Goal: Communication & Community: Answer question/provide support

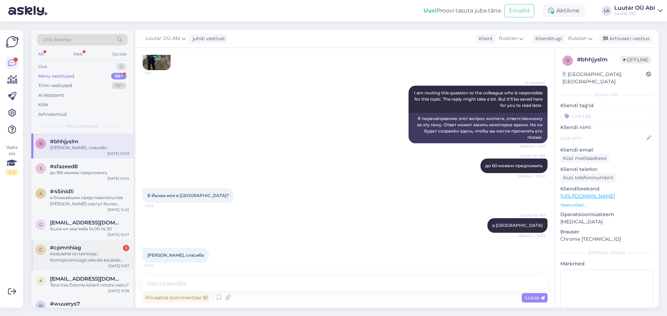
click at [80, 247] on span "#cpmnhiag" at bounding box center [65, 248] width 31 height 6
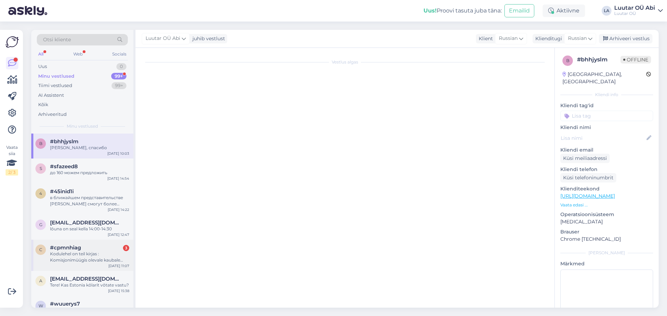
scroll to position [1099, 0]
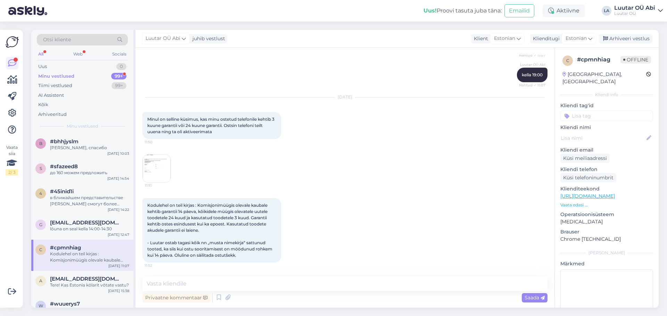
click at [157, 162] on img at bounding box center [157, 169] width 28 height 28
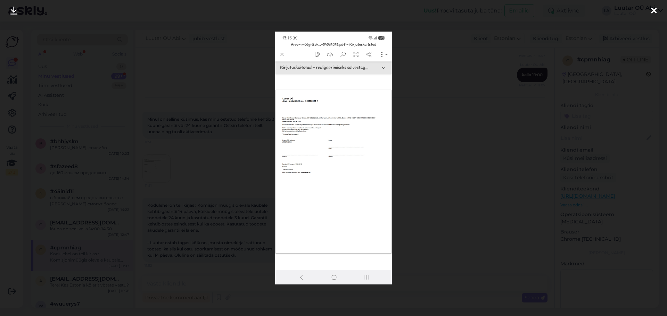
click at [323, 151] on img at bounding box center [333, 158] width 117 height 253
click at [331, 159] on img at bounding box center [333, 158] width 117 height 253
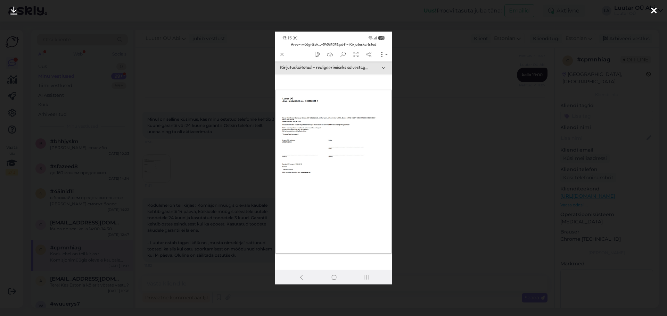
click at [335, 149] on img at bounding box center [333, 158] width 117 height 253
click at [335, 148] on img at bounding box center [333, 158] width 117 height 253
click at [367, 101] on img at bounding box center [333, 158] width 117 height 253
click at [182, 64] on div at bounding box center [333, 158] width 667 height 316
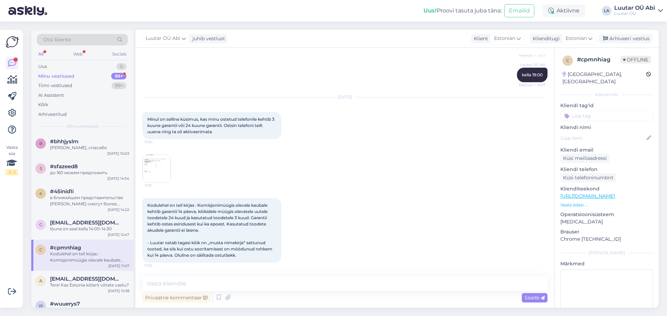
click at [160, 164] on img at bounding box center [157, 169] width 28 height 28
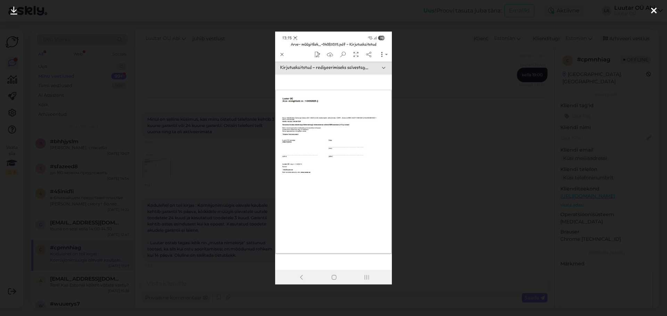
click at [445, 186] on div at bounding box center [333, 158] width 667 height 316
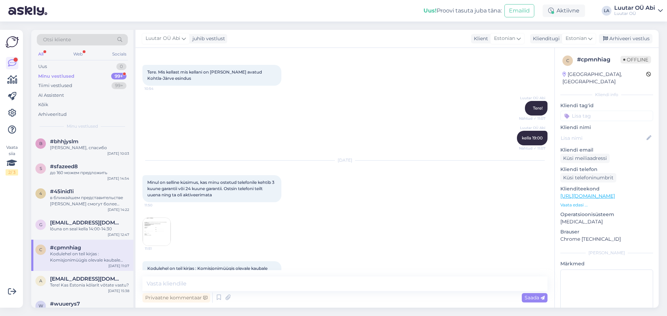
scroll to position [960, 0]
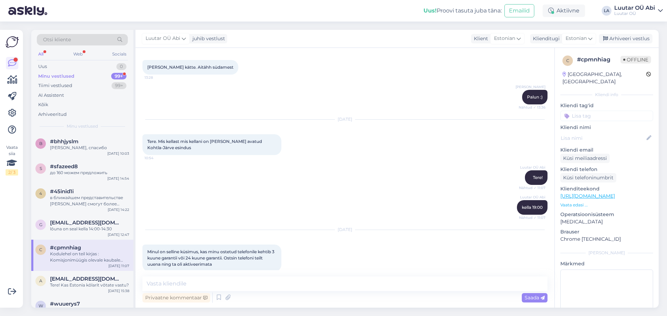
click at [121, 77] on div "99+" at bounding box center [118, 76] width 15 height 7
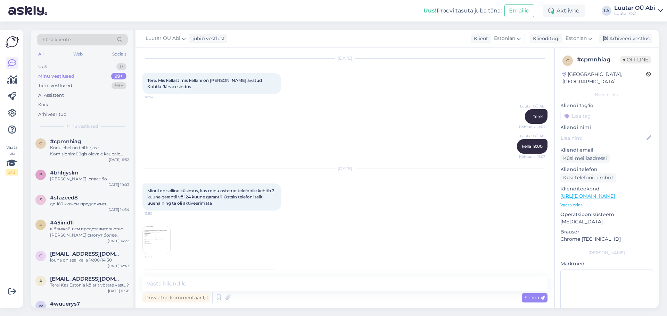
scroll to position [1099, 0]
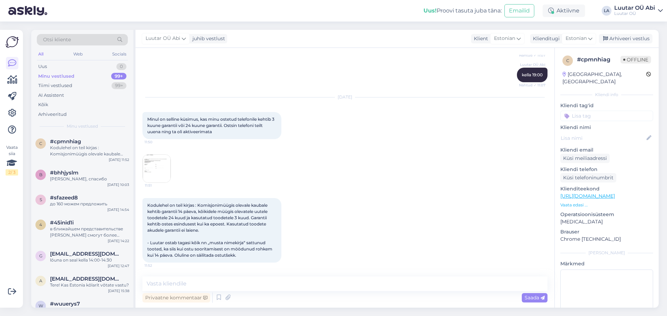
click at [280, 268] on div "Kodulehel on teil kirjas : Komisjonimüügis olevale kaubale kehtib garantii 14 p…" at bounding box center [344, 231] width 405 height 80
click at [287, 278] on div "Vestlus algas [DATE] Tere. Sooviks hinnapakkumist galaxy a56 5g. Kaasas [PERSON…" at bounding box center [344, 178] width 419 height 260
click at [287, 278] on textarea at bounding box center [344, 284] width 405 height 15
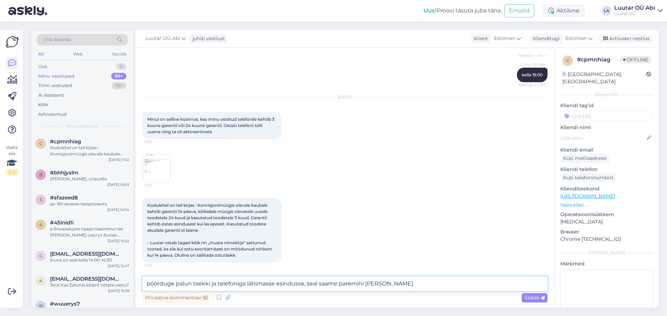
type textarea "pöörduge palun tsekki ja telefoniga lähimasse esindusse, seal saame paremini [P…"
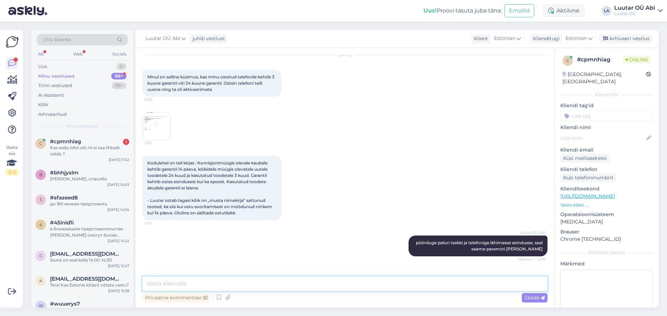
scroll to position [1165, 0]
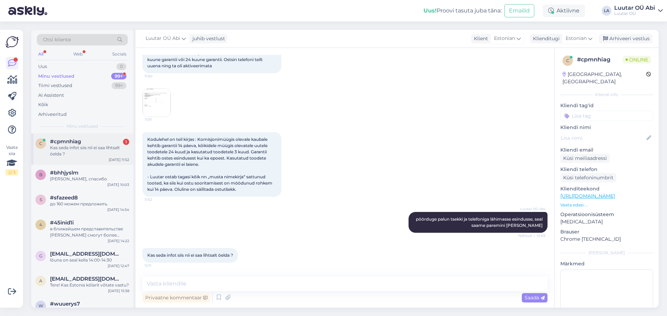
click at [69, 149] on div "Kas seda infot siis nii ei saa lihtsalt öelda ?" at bounding box center [89, 151] width 79 height 13
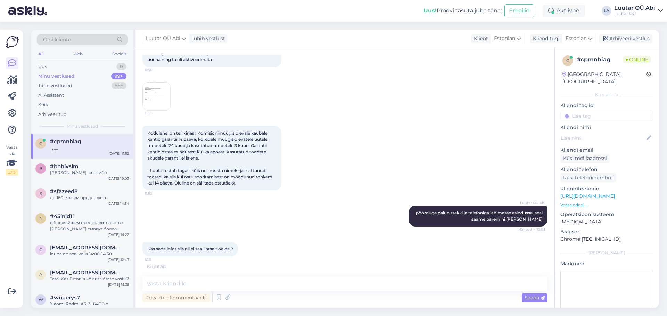
scroll to position [1195, 0]
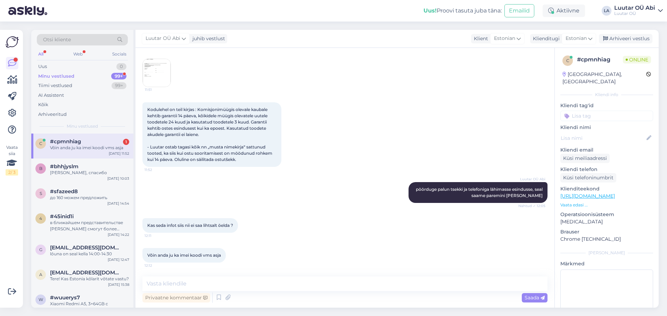
click at [329, 192] on div "[PERSON_NAME] [PERSON_NAME] pöörduge palun tsekki ja telefoniga lähimasse esind…" at bounding box center [344, 193] width 405 height 36
click at [312, 287] on textarea at bounding box center [344, 284] width 405 height 15
type textarea "kahjuks hetkel ei näe"
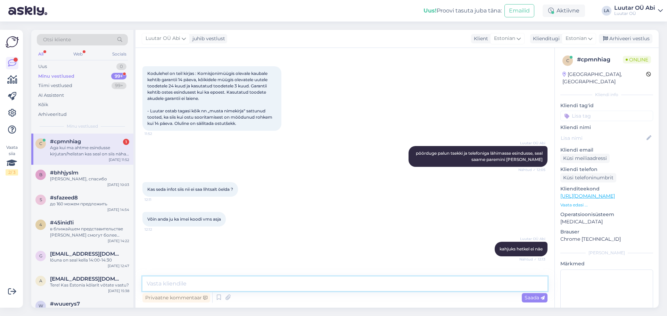
scroll to position [1261, 0]
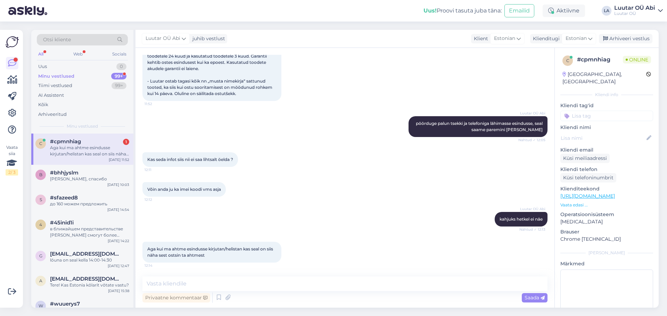
click at [239, 98] on div "Kodulehel on teil kirjas : Komisjonimüügis olevale kaubale kehtib garantii 14 p…" at bounding box center [211, 68] width 139 height 65
click at [315, 287] on textarea at bounding box center [344, 284] width 405 height 15
type textarea "saatke parem pilt tsekkist"
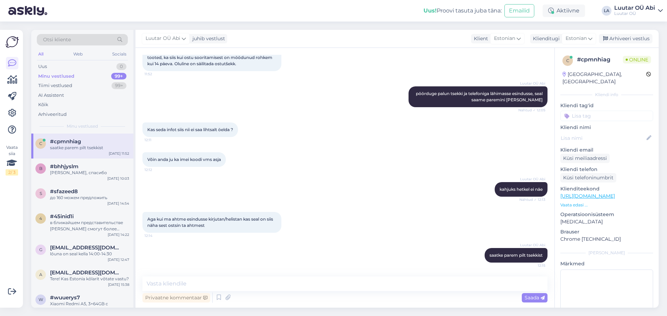
click at [303, 126] on div "Kas seda infot siis nii ei saa lihtsalt öelda ? 12:11" at bounding box center [344, 130] width 405 height 30
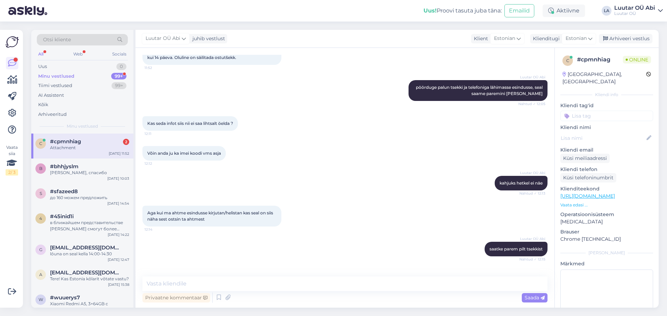
scroll to position [1365, 0]
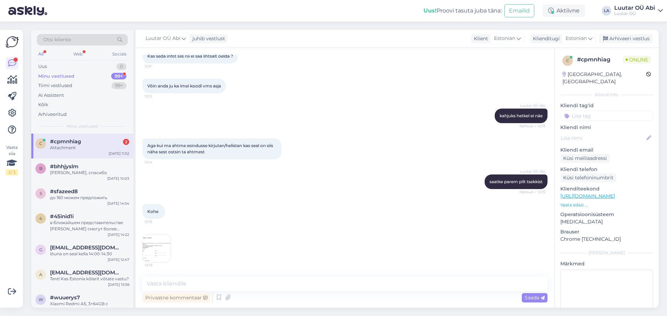
click at [162, 253] on img at bounding box center [157, 249] width 28 height 28
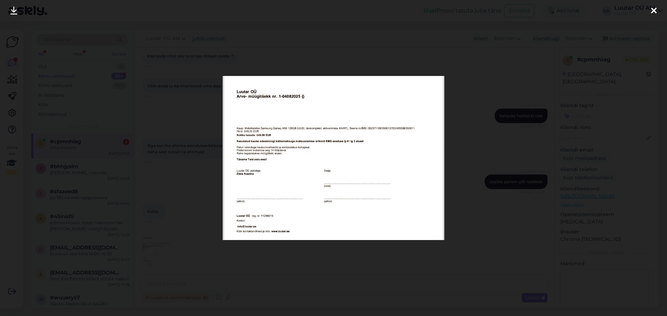
click at [293, 191] on img at bounding box center [334, 158] width 222 height 164
click at [362, 158] on img at bounding box center [334, 158] width 222 height 164
click at [657, 12] on div at bounding box center [654, 11] width 14 height 22
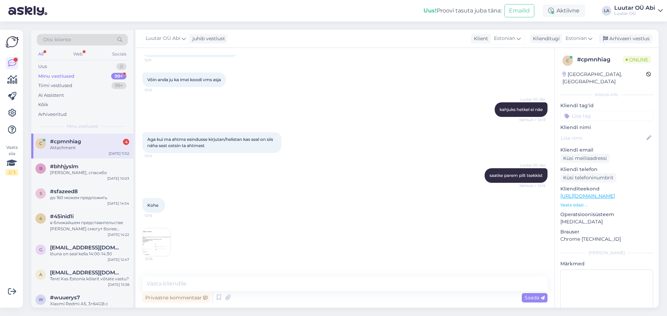
scroll to position [1438, 0]
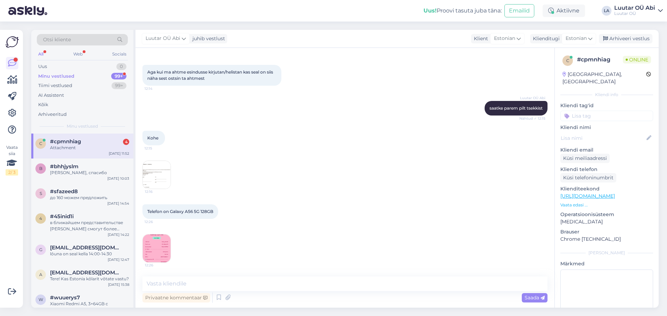
click at [287, 143] on div "Kohe 12:15" at bounding box center [344, 138] width 405 height 30
click at [316, 290] on textarea at bounding box center [344, 284] width 405 height 15
click at [159, 256] on img at bounding box center [157, 249] width 28 height 28
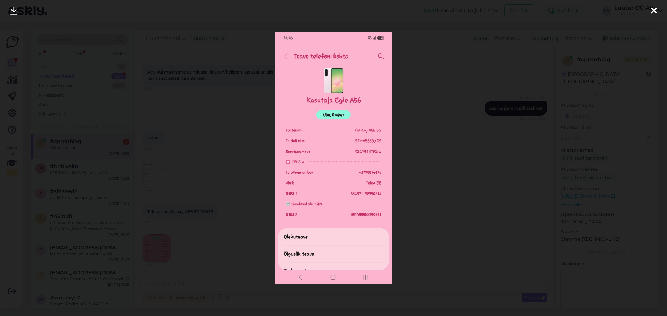
click at [450, 244] on div at bounding box center [333, 158] width 667 height 316
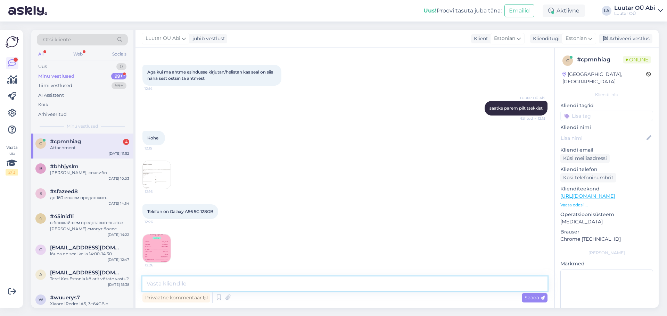
click at [247, 286] on textarea at bounding box center [344, 284] width 405 height 15
type textarea "ma näen, et siin on 3 kuud garantiid, kuna puudub tootja [PERSON_NAME] tsekk, s…"
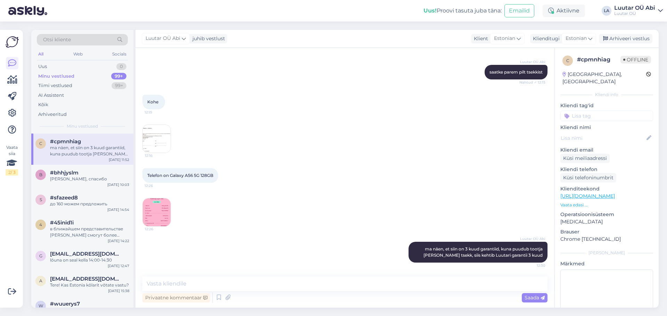
click at [249, 122] on div "12:16" at bounding box center [344, 139] width 405 height 44
click at [257, 119] on div "12:16" at bounding box center [344, 139] width 405 height 44
click at [279, 92] on div "Kohe 12:15" at bounding box center [344, 102] width 405 height 30
